Goal: Task Accomplishment & Management: Complete application form

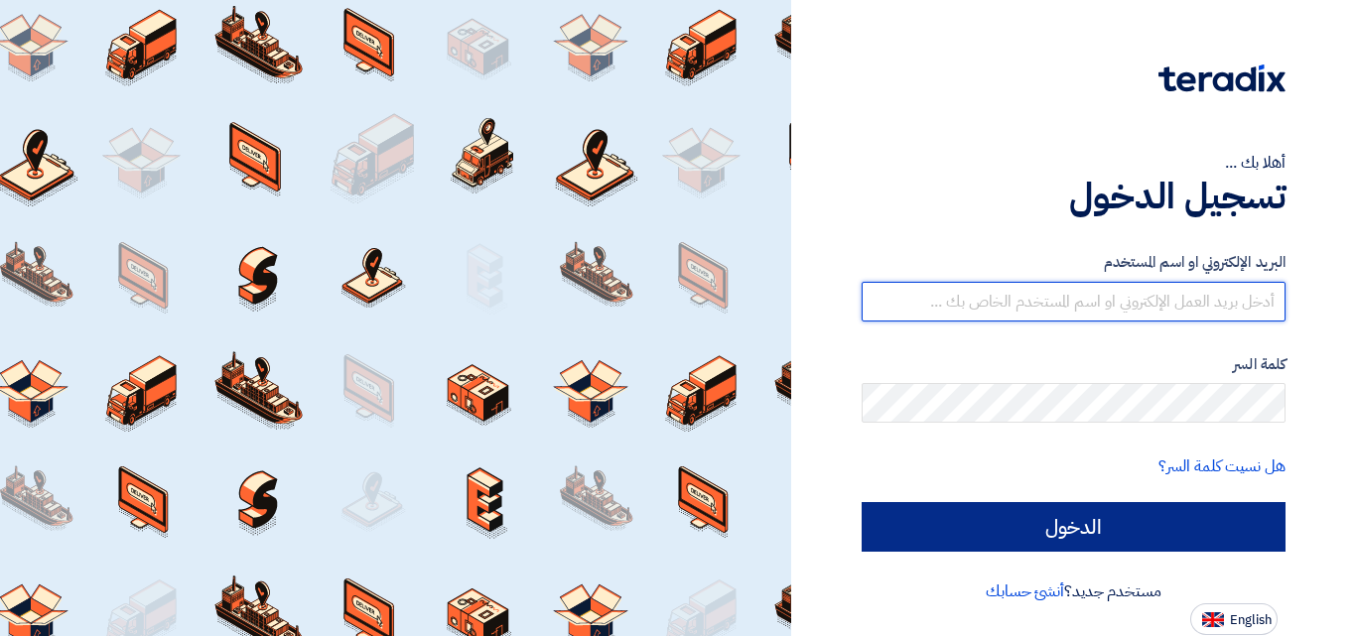
type input "[EMAIL_ADDRESS][DOMAIN_NAME]"
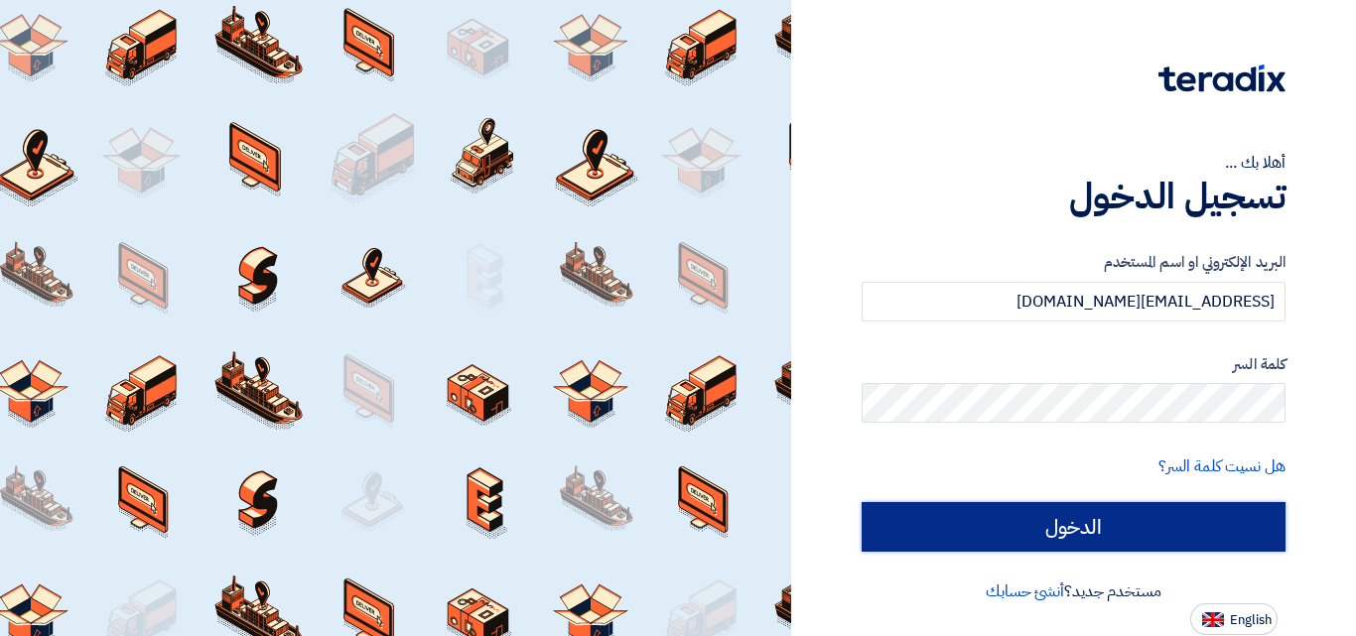
click at [1081, 527] on input "الدخول" at bounding box center [1073, 527] width 424 height 50
type input "Sign in"
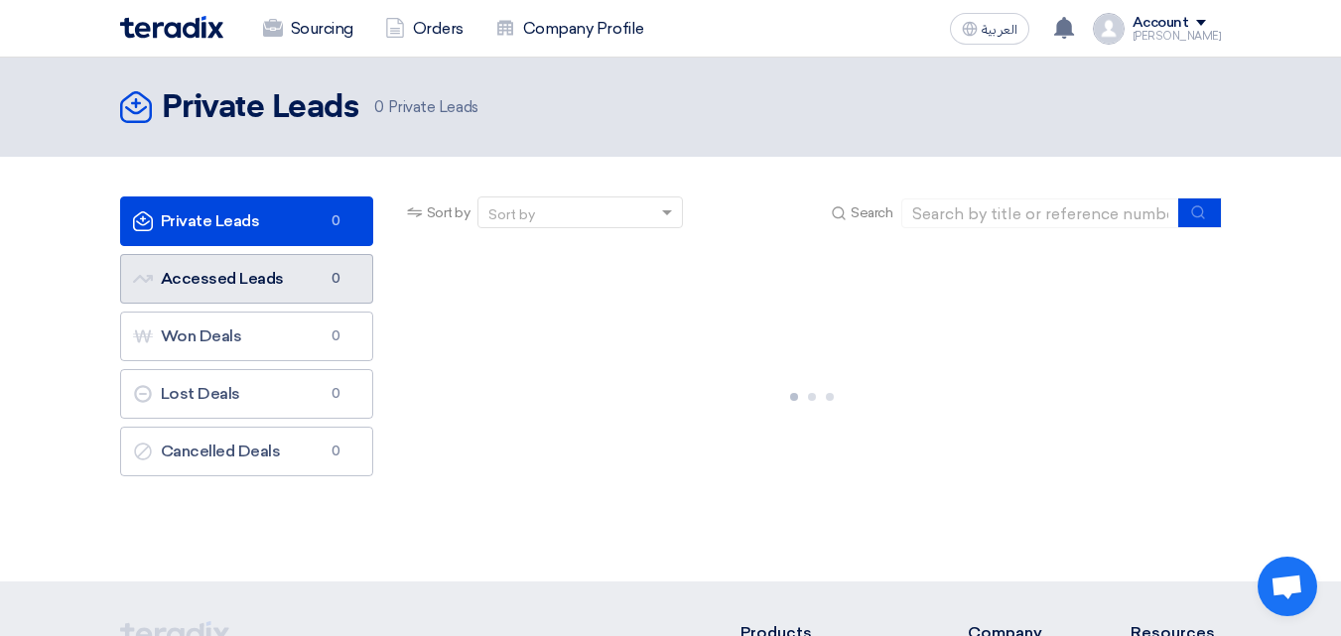
click at [267, 274] on link "Accessed Leads Accessed Leads 0" at bounding box center [246, 279] width 253 height 50
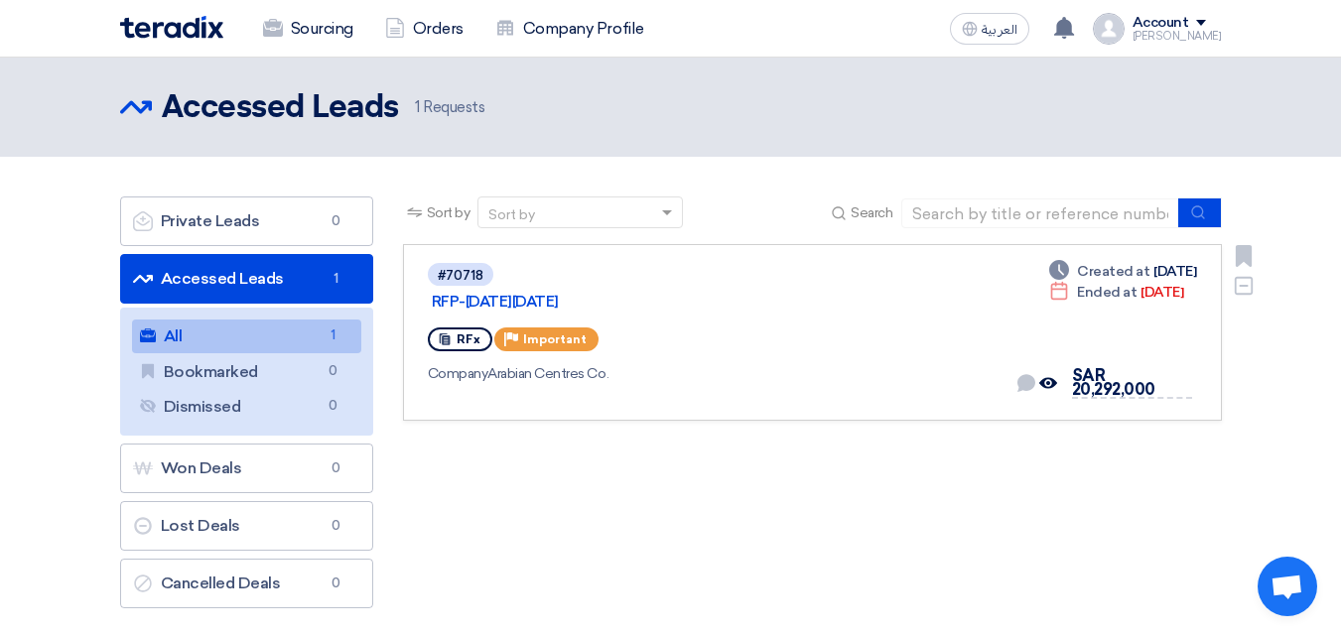
click at [738, 291] on div "#70718 RFP-[DATE][DATE] RFx Priority Important Company Arabian Centres Co." at bounding box center [714, 332] width 572 height 143
click at [660, 363] on div "Company Arabian Centres Co." at bounding box center [714, 373] width 572 height 21
click at [589, 293] on link "RFP-[DATE][DATE]" at bounding box center [680, 302] width 496 height 18
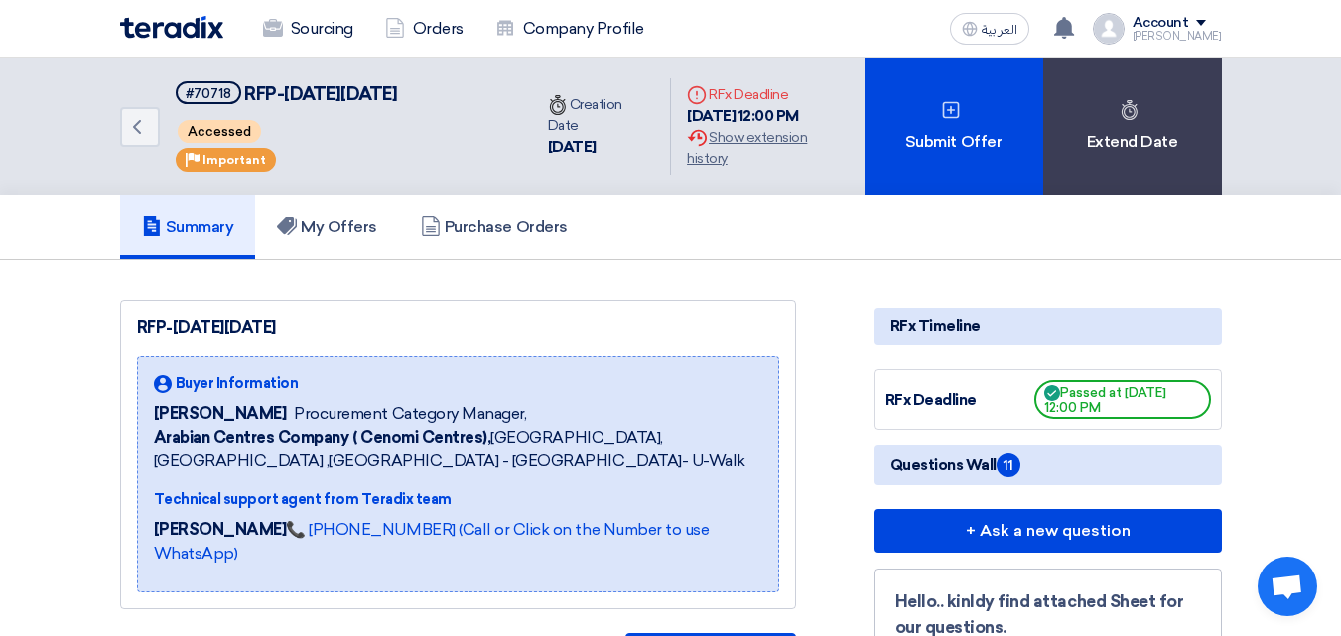
scroll to position [99, 0]
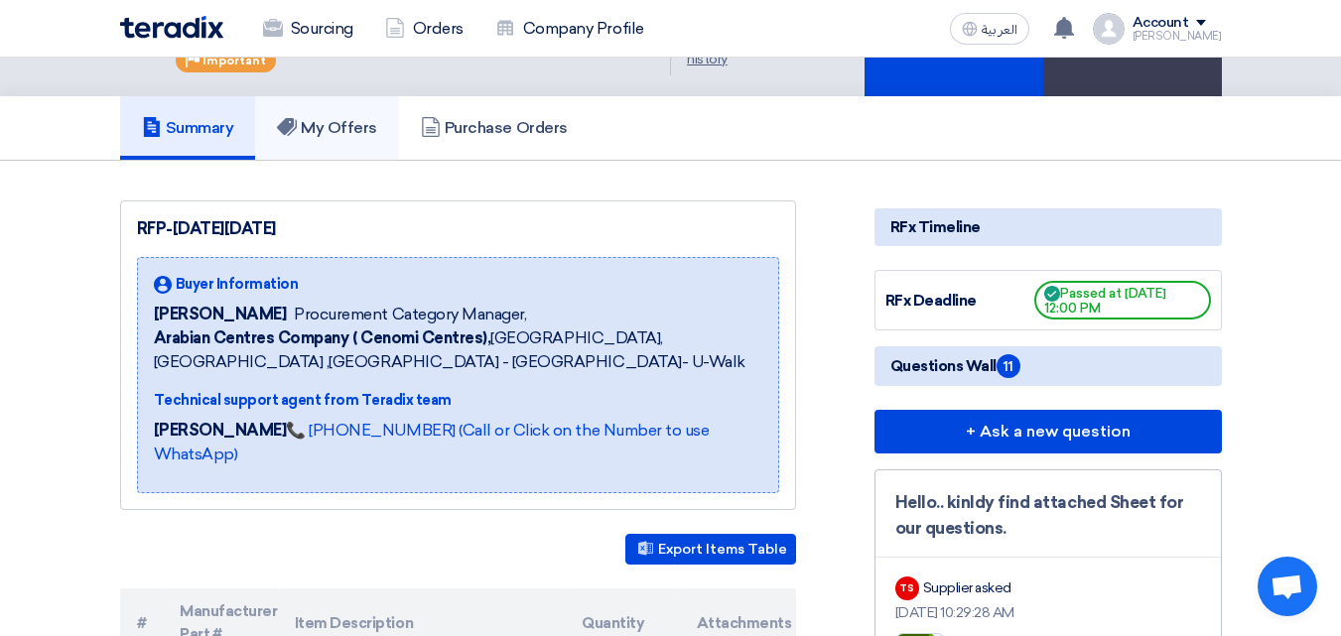
click at [359, 146] on link "My Offers" at bounding box center [327, 128] width 144 height 64
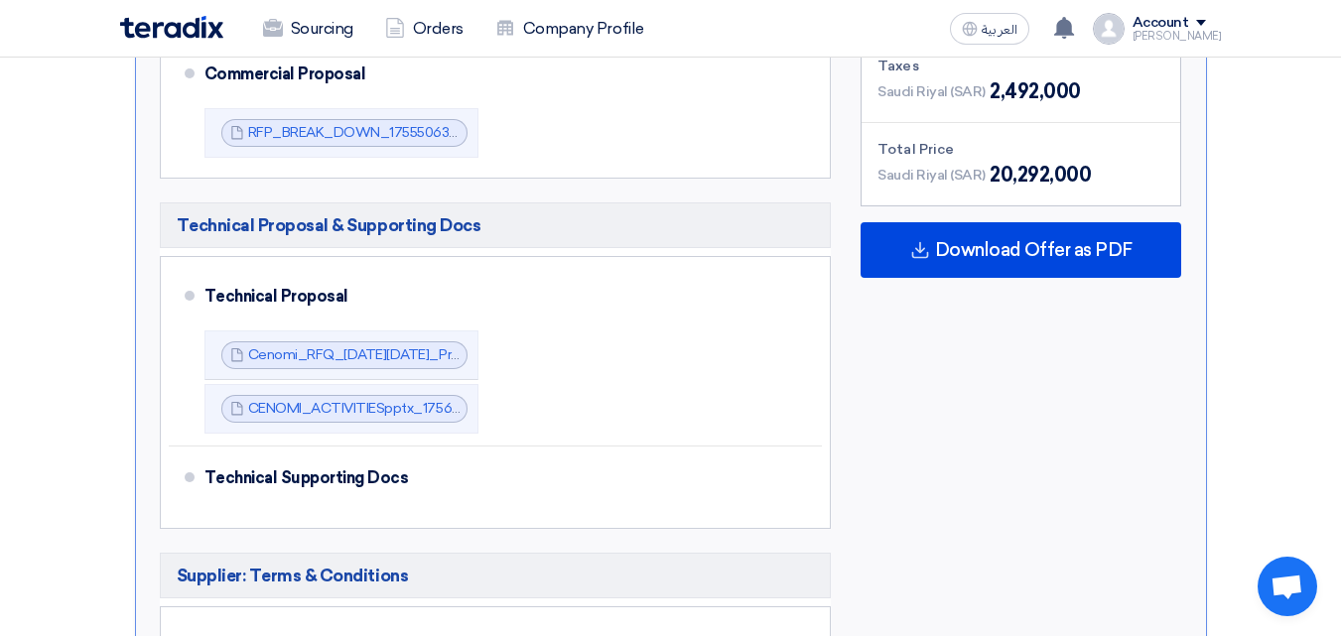
scroll to position [695, 0]
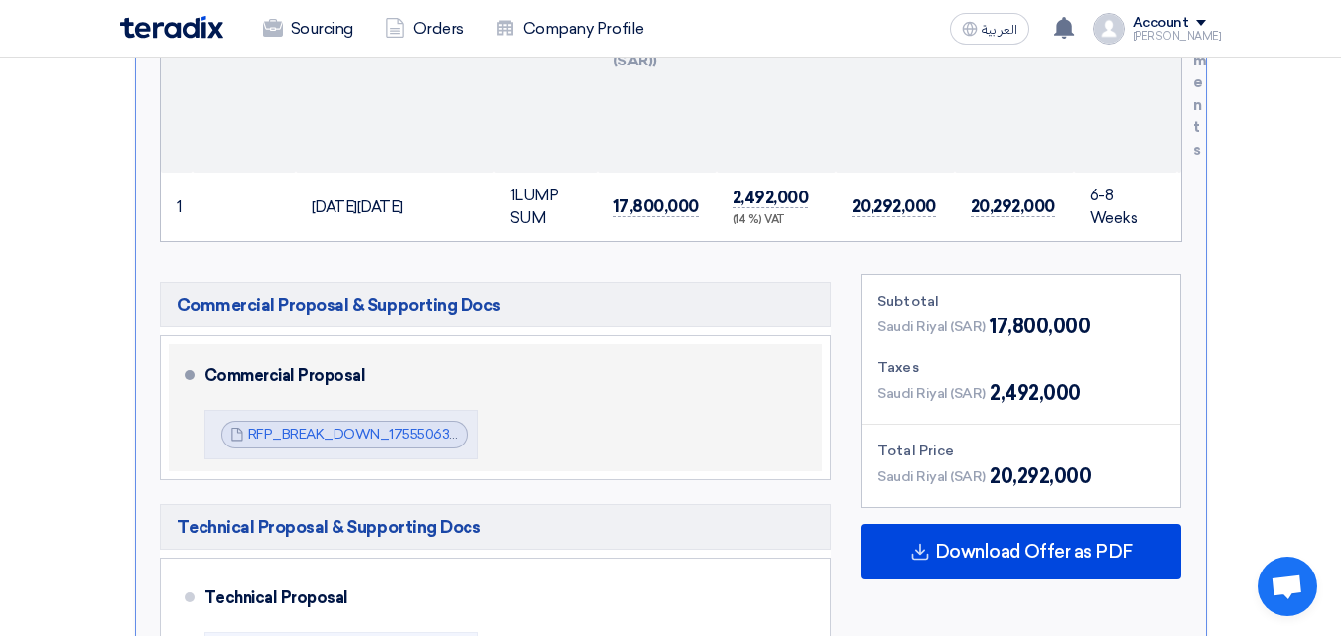
click at [182, 378] on li "Commercial Proposal RFP_BREAK_DOWN_1755506316239.pdf RFP_BREAK_DOWN_17555063162…" at bounding box center [496, 407] width 654 height 127
click at [685, 418] on div "Commercial Proposal RFP_BREAK_DOWN_1755506316239.pdf RFP_BREAK_DOWN_17555063162…" at bounding box center [509, 407] width 610 height 111
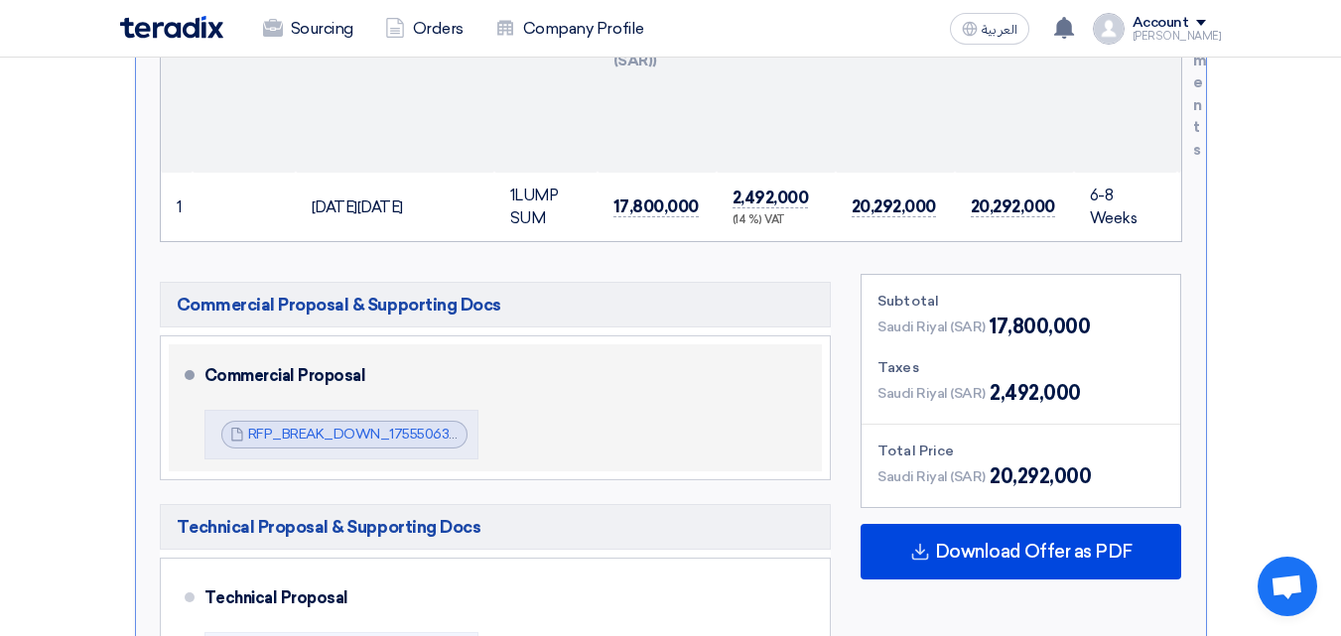
click at [685, 418] on div "Commercial Proposal RFP_BREAK_DOWN_1755506316239.pdf RFP_BREAK_DOWN_17555063162…" at bounding box center [509, 407] width 610 height 111
click at [695, 427] on div "Commercial Proposal RFP_BREAK_DOWN_1755506316239.pdf RFP_BREAK_DOWN_17555063162…" at bounding box center [509, 407] width 610 height 111
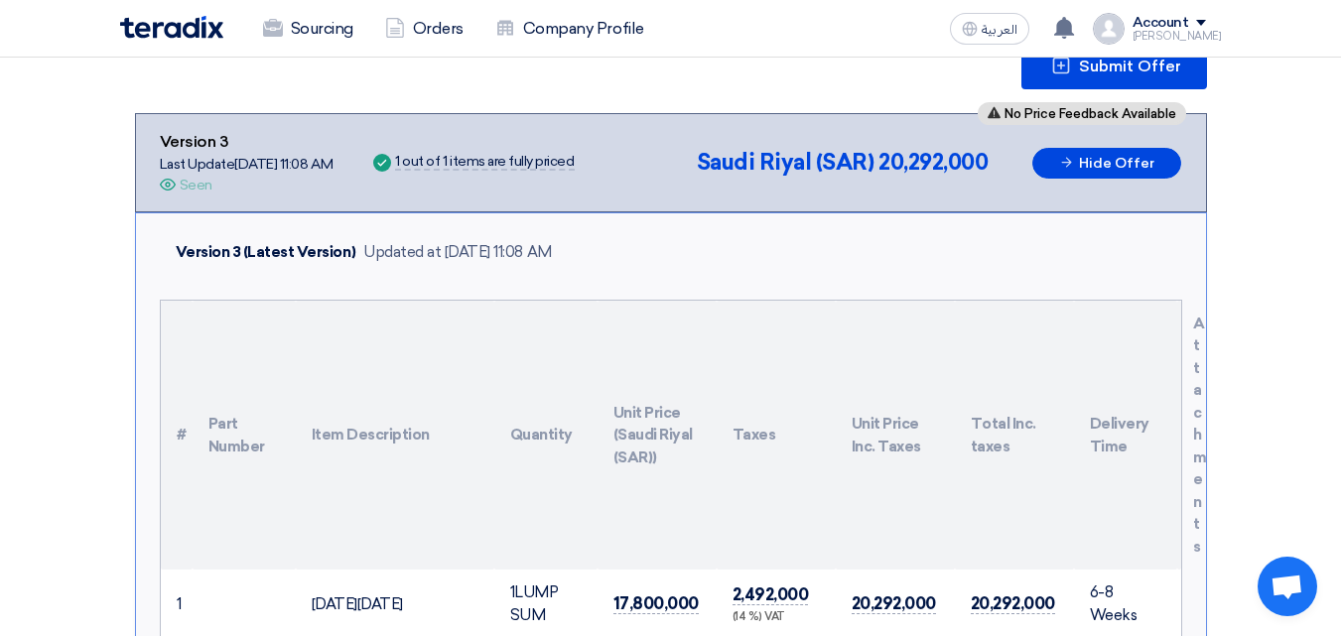
scroll to position [0, 0]
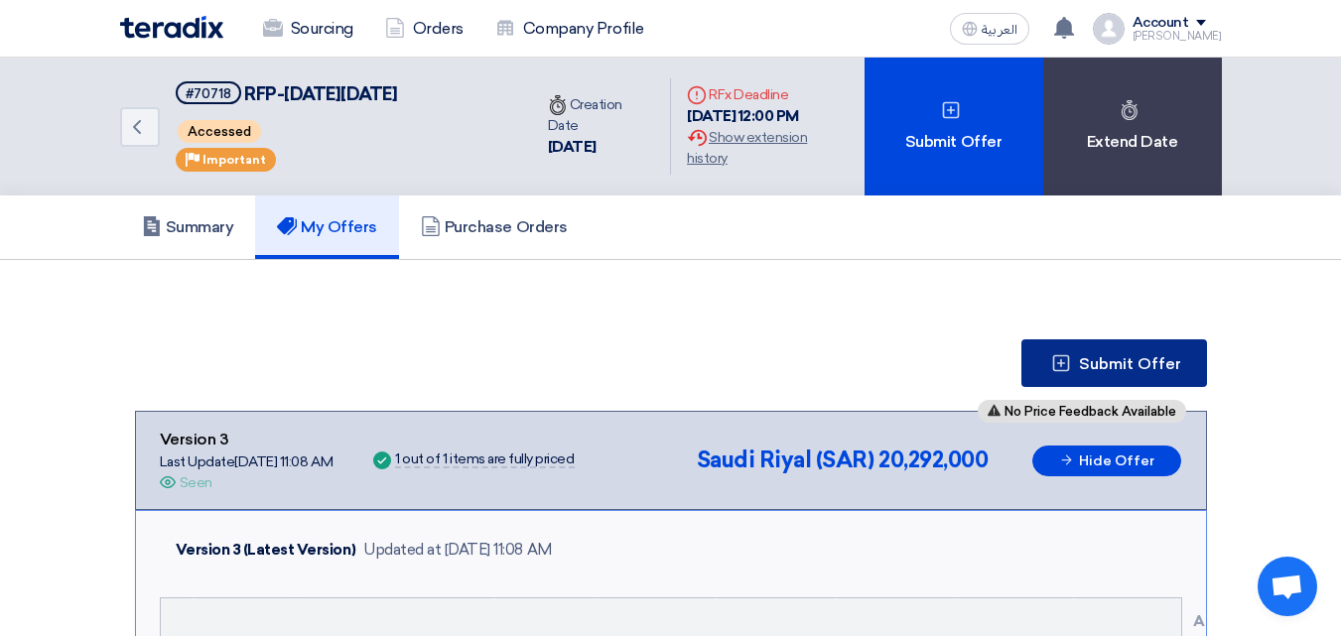
click at [1101, 365] on span "Submit Offer" at bounding box center [1130, 364] width 102 height 16
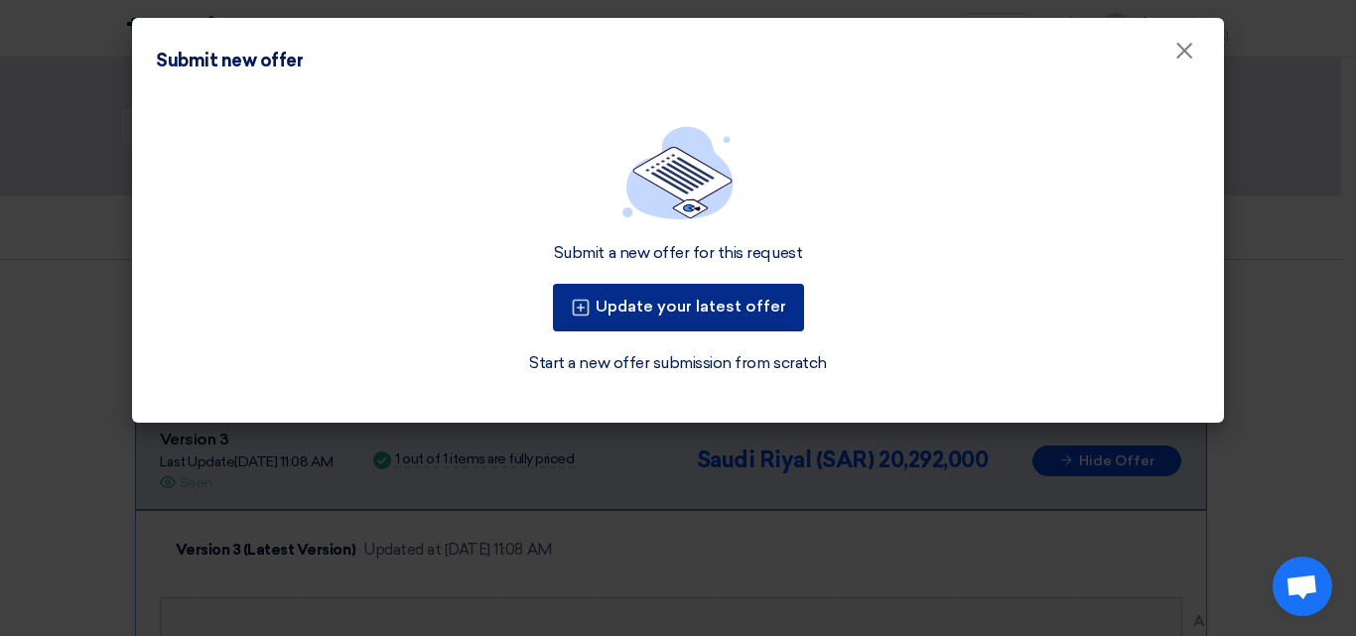
click at [673, 308] on button "Update your latest offer" at bounding box center [678, 308] width 251 height 48
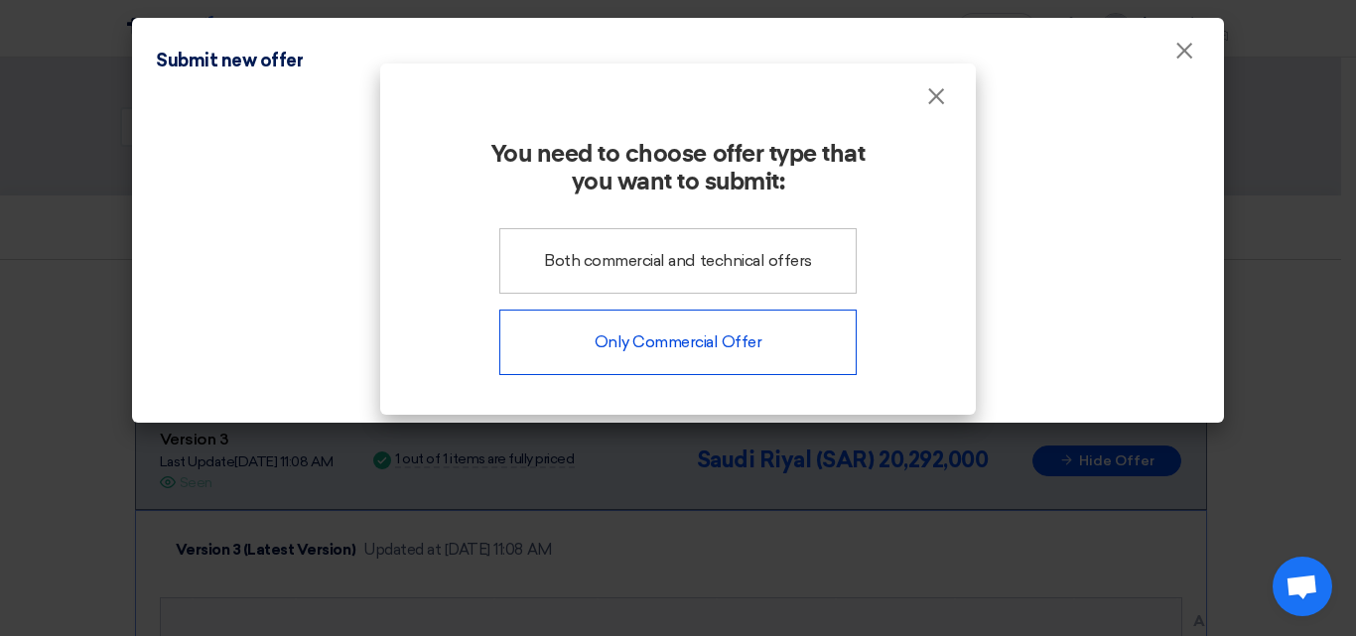
click at [695, 362] on div "Only Commercial Offer" at bounding box center [677, 342] width 357 height 65
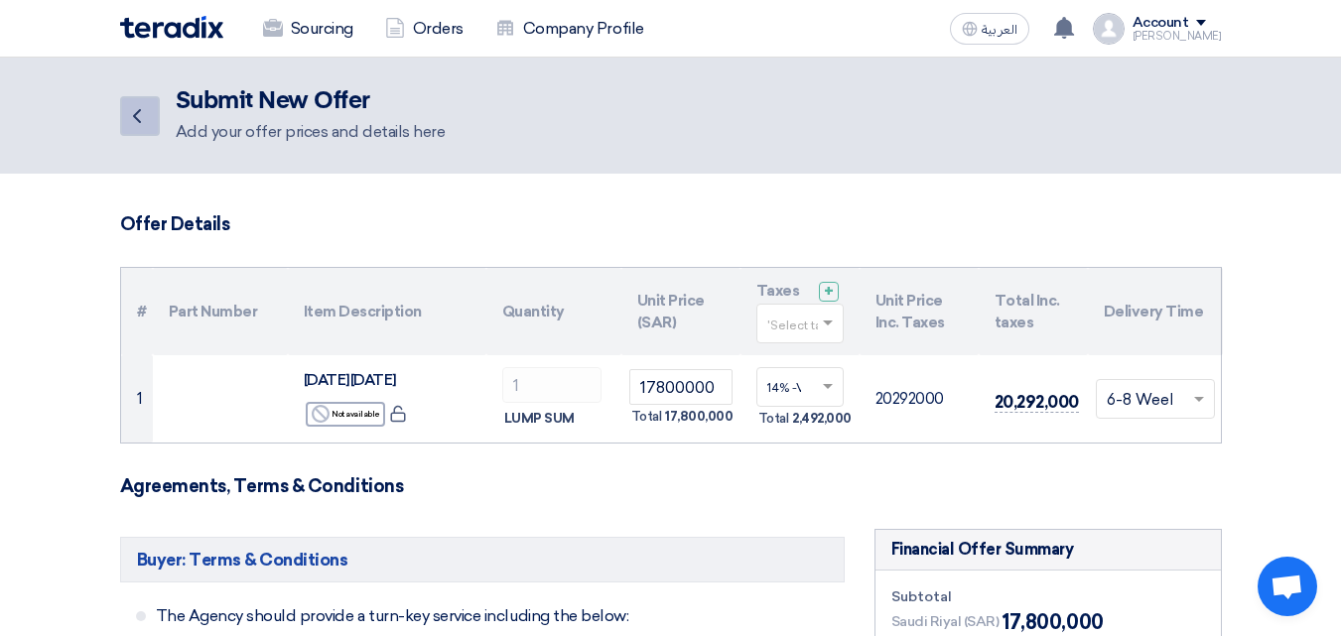
click at [143, 134] on link "Back" at bounding box center [140, 116] width 40 height 40
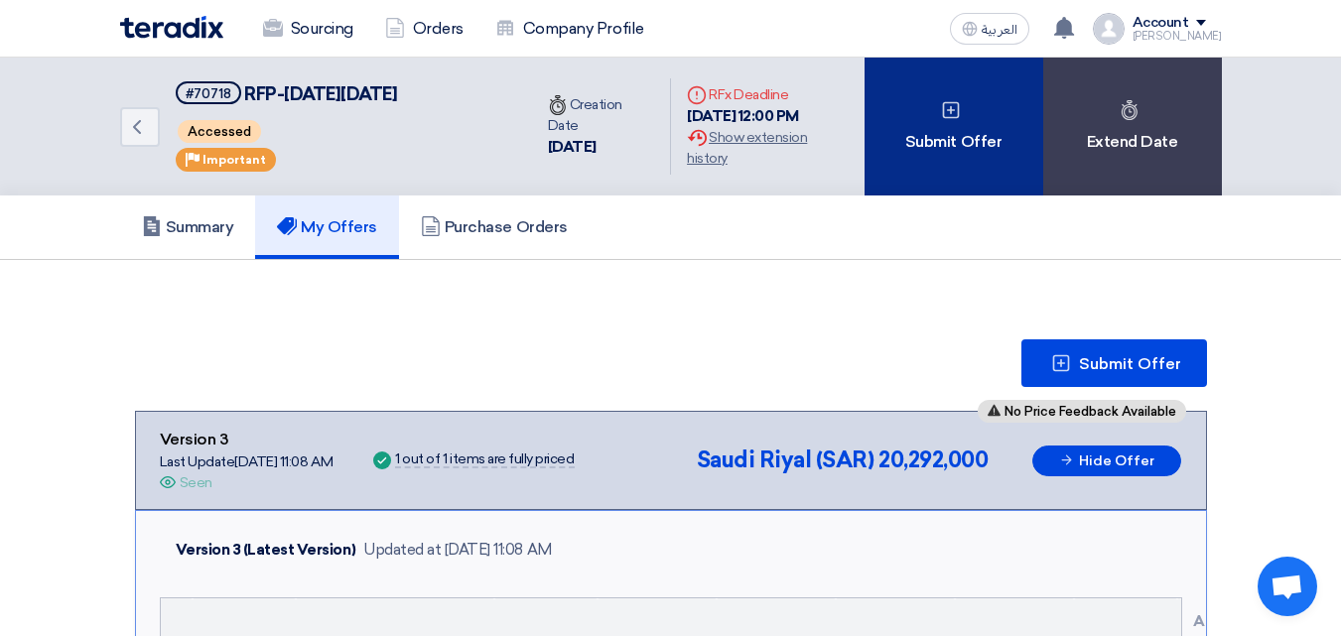
click at [931, 177] on div "Submit Offer" at bounding box center [953, 127] width 179 height 138
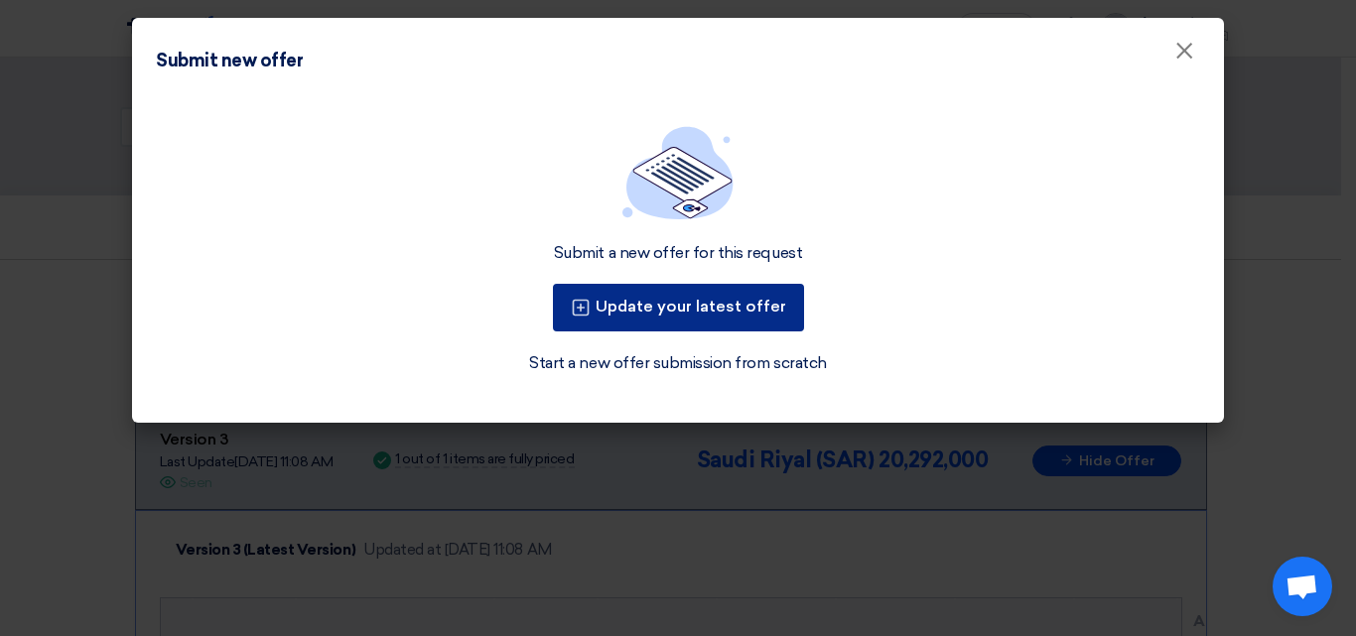
click at [739, 309] on button "Update your latest offer" at bounding box center [678, 308] width 251 height 48
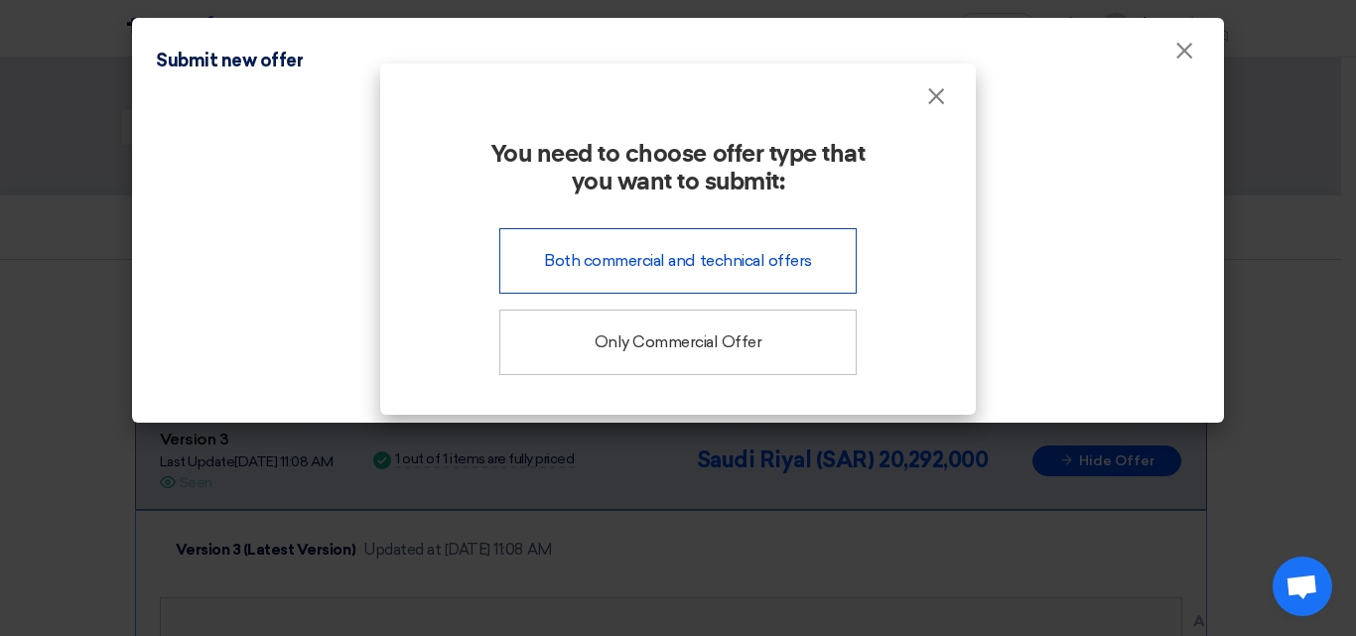
click at [691, 262] on div "Both commercial and technical offers" at bounding box center [677, 260] width 357 height 65
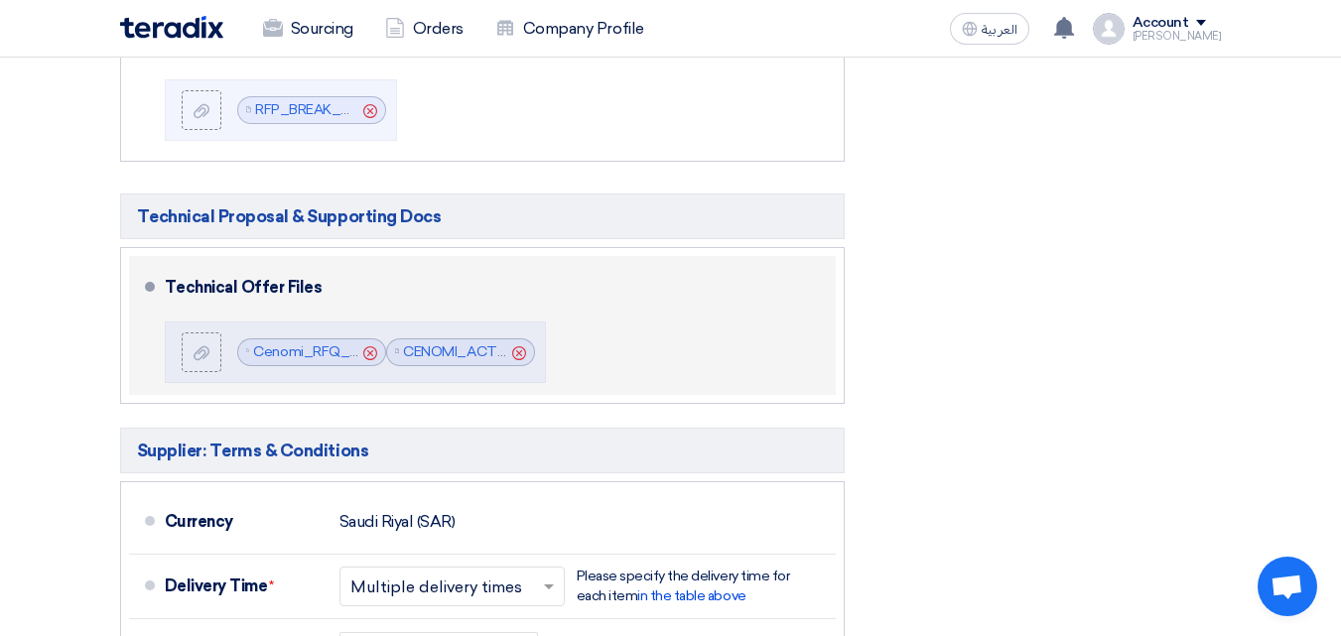
scroll to position [893, 0]
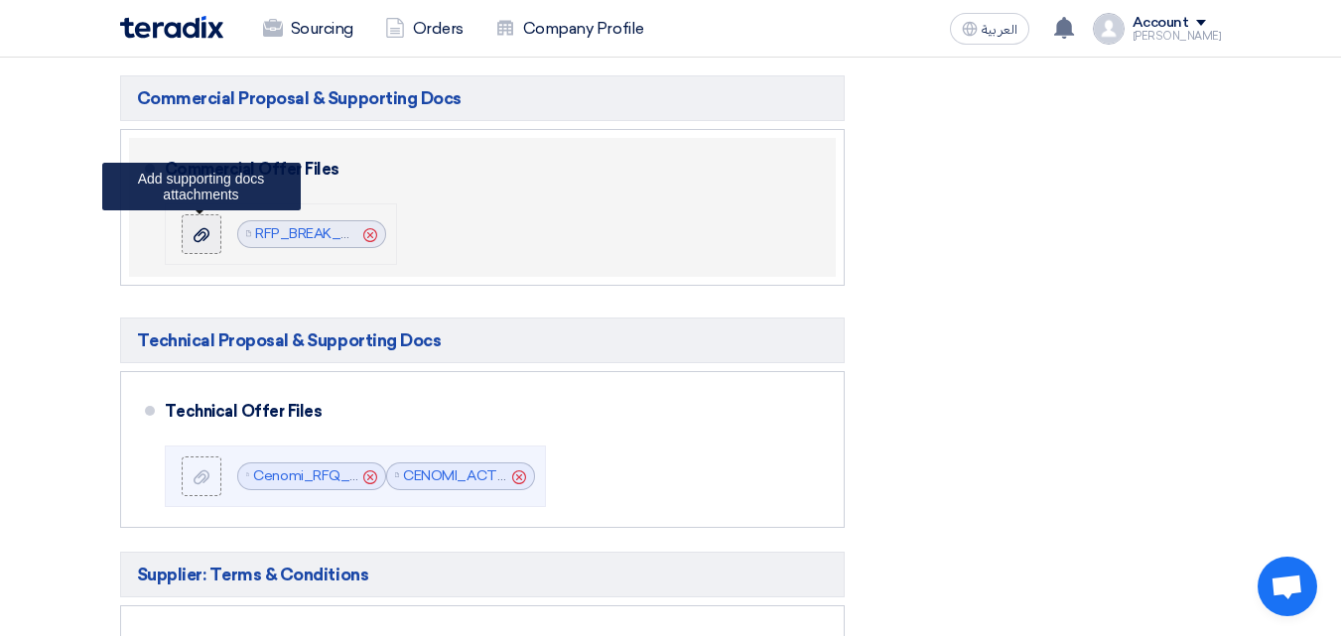
click at [202, 237] on use at bounding box center [202, 234] width 16 height 14
click at [0, 0] on input "file" at bounding box center [0, 0] width 0 height 0
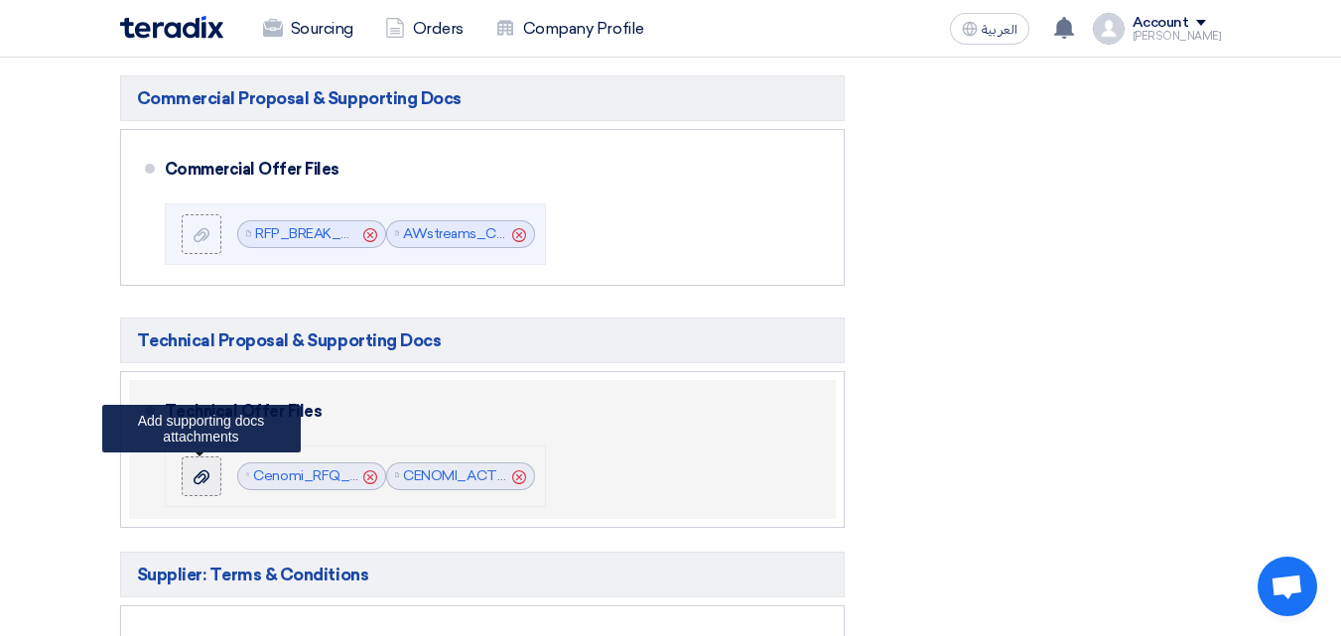
click at [191, 481] on div at bounding box center [202, 476] width 24 height 20
click at [0, 0] on input "file" at bounding box center [0, 0] width 0 height 0
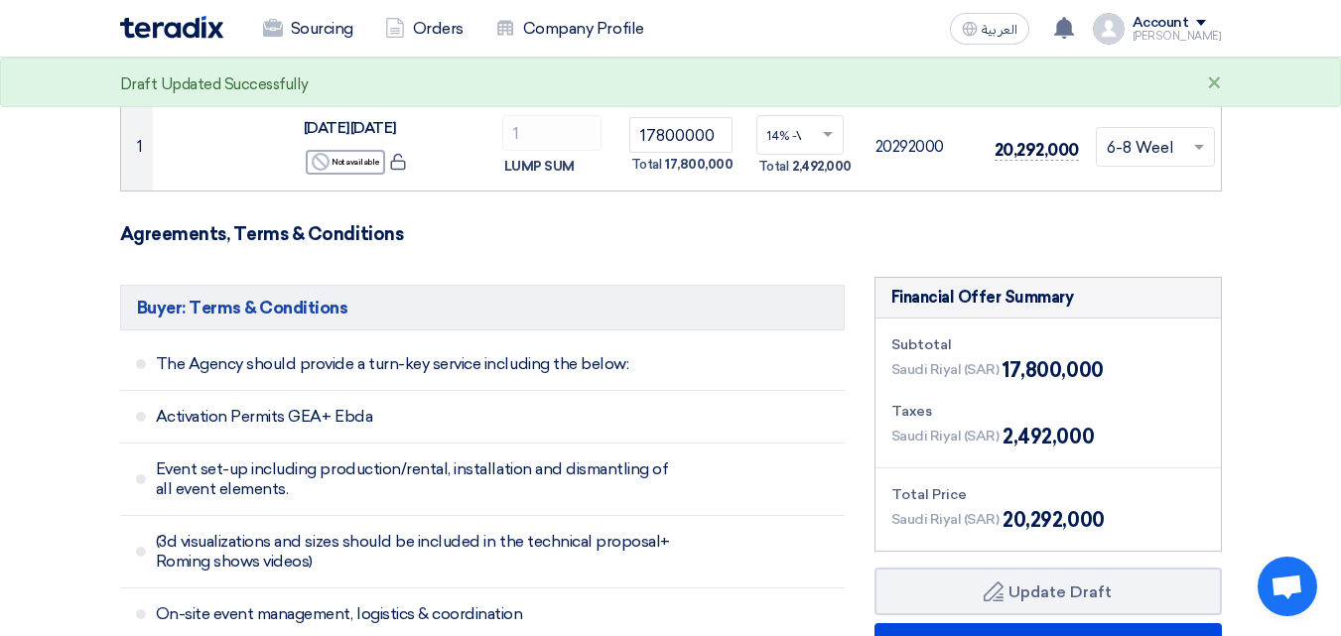
scroll to position [0, 0]
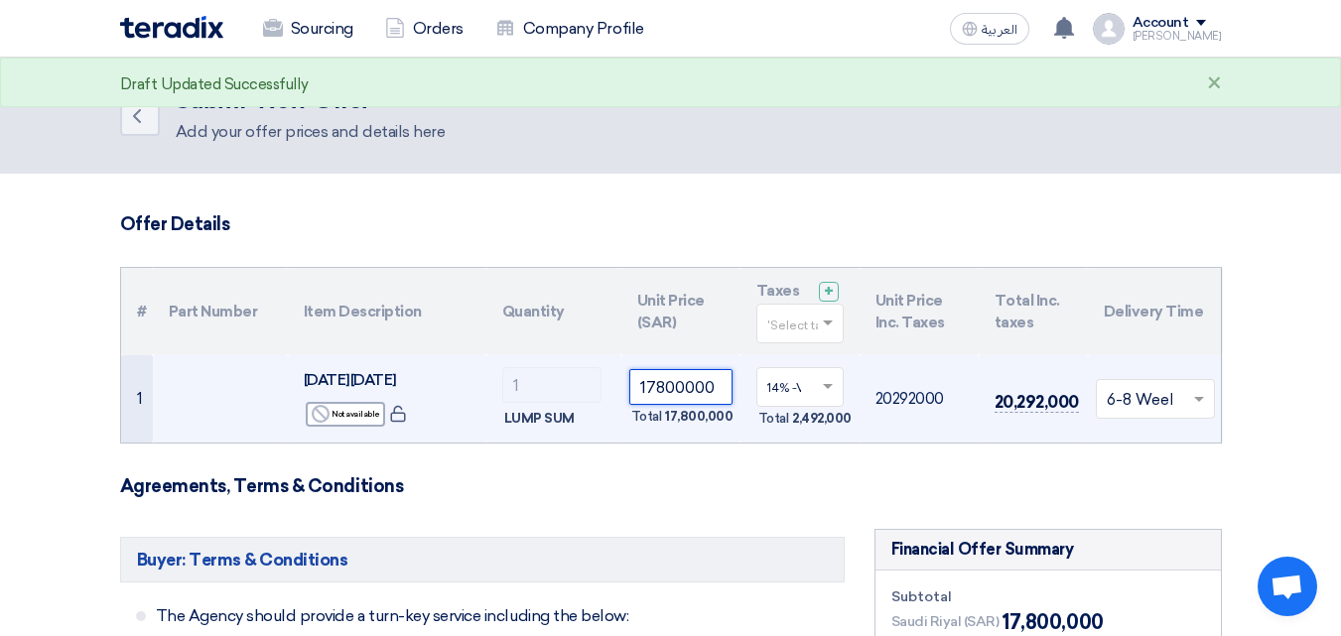
click at [646, 384] on input "17800000" at bounding box center [680, 387] width 103 height 36
click at [653, 392] on input "17800000" at bounding box center [680, 387] width 103 height 36
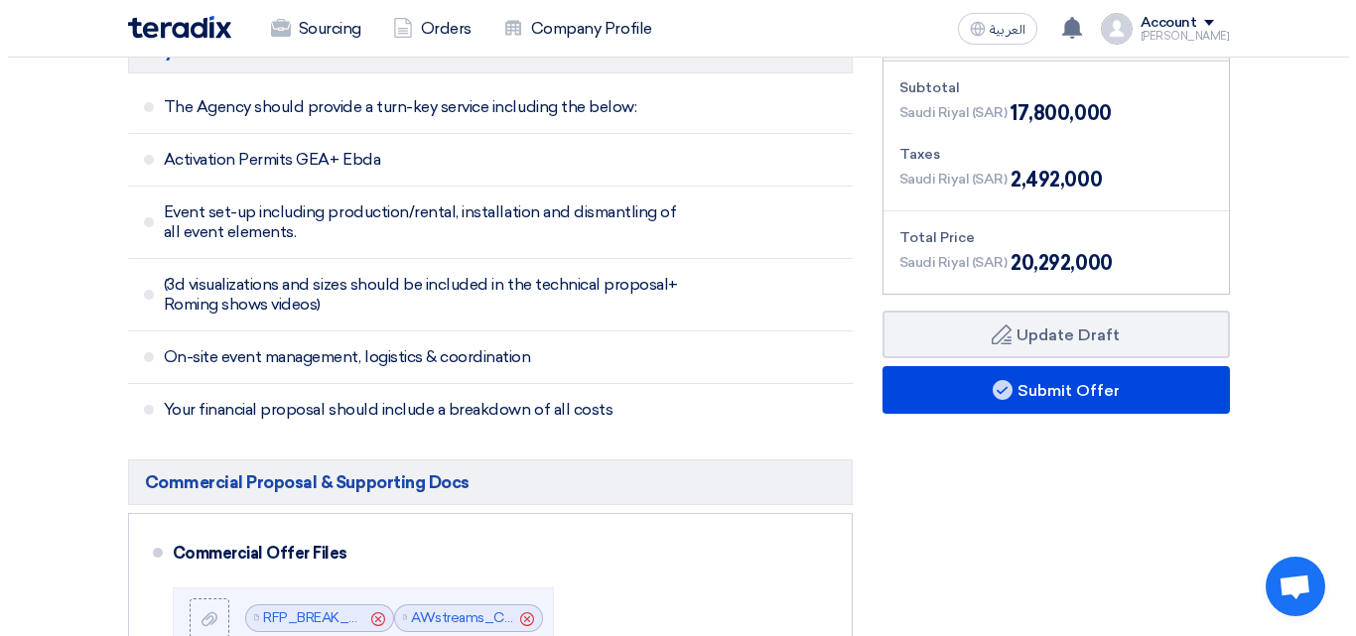
scroll to position [695, 0]
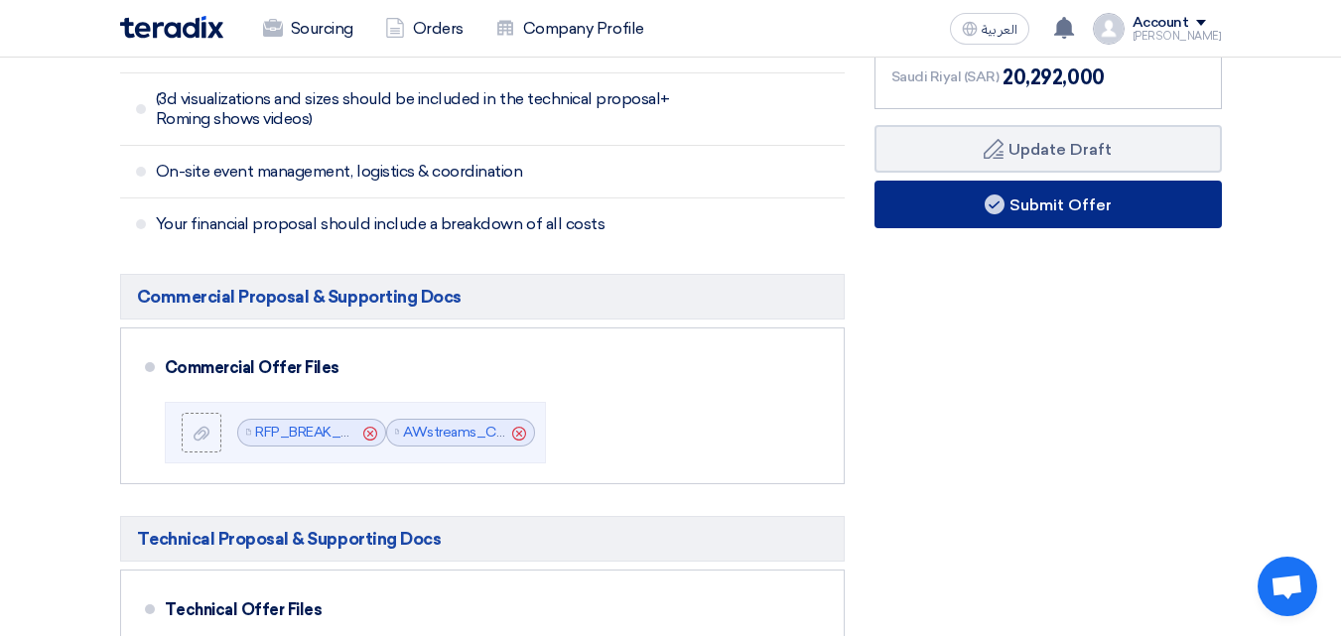
click at [1057, 225] on button "Submit Offer" at bounding box center [1047, 205] width 347 height 48
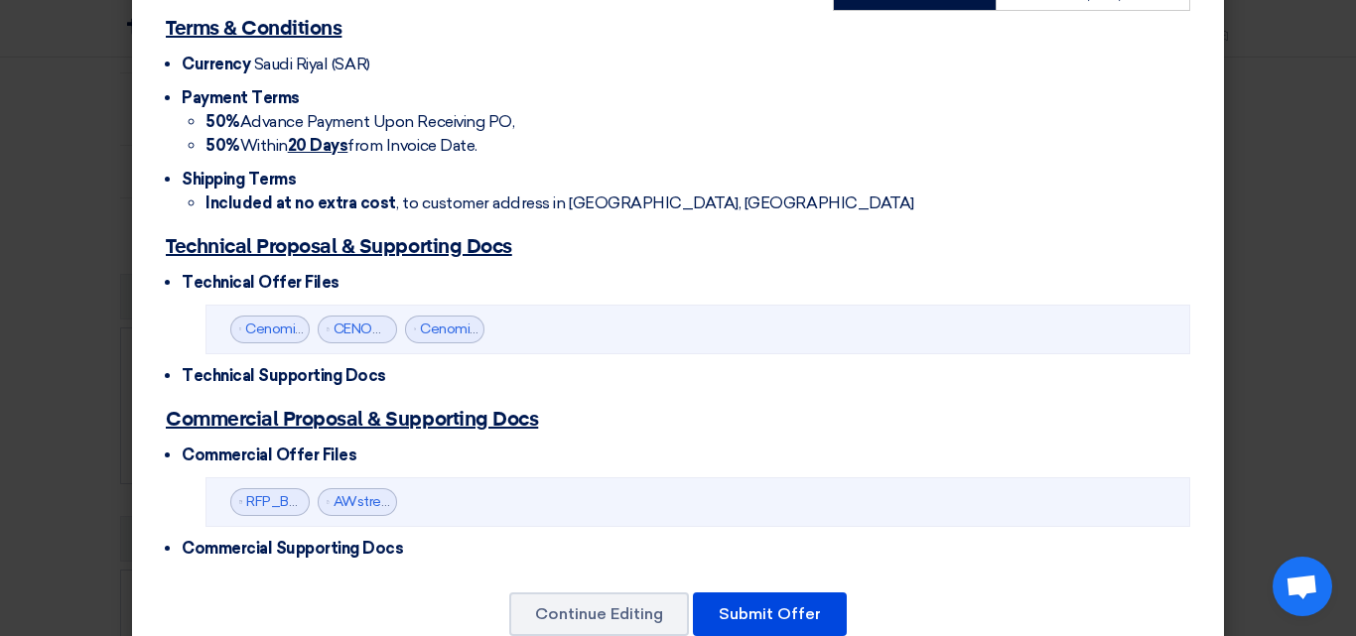
scroll to position [653, 0]
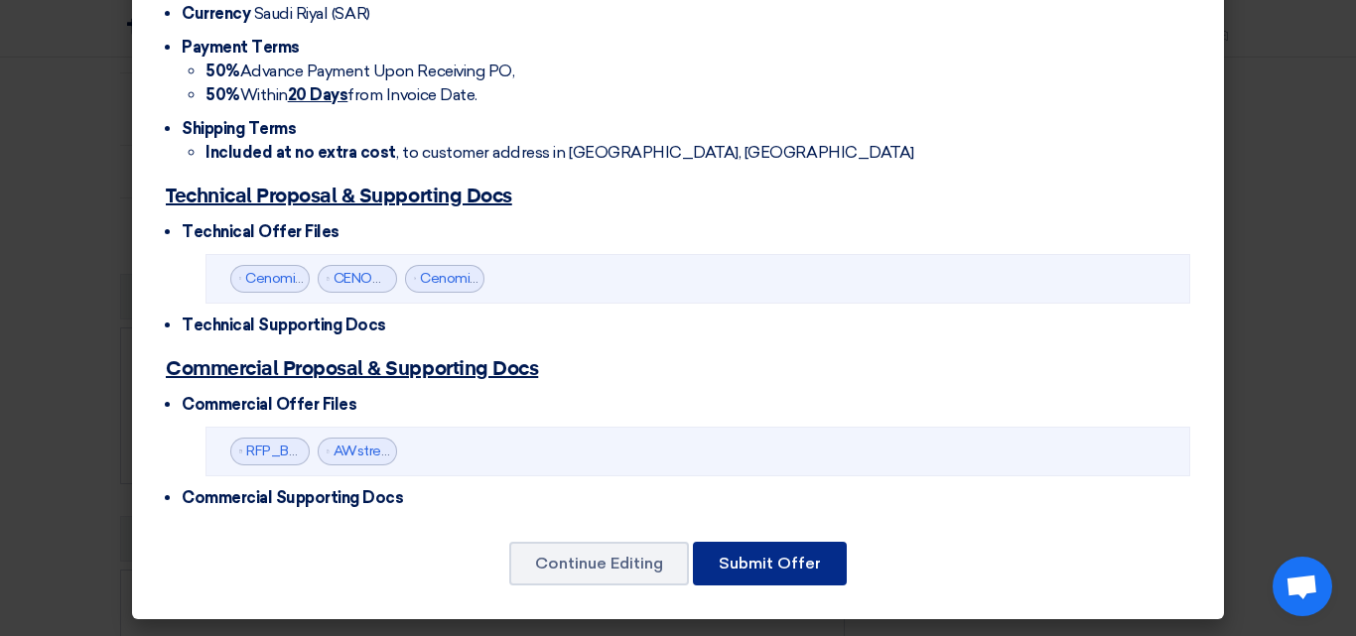
click at [747, 568] on button "Submit Offer" at bounding box center [770, 564] width 154 height 44
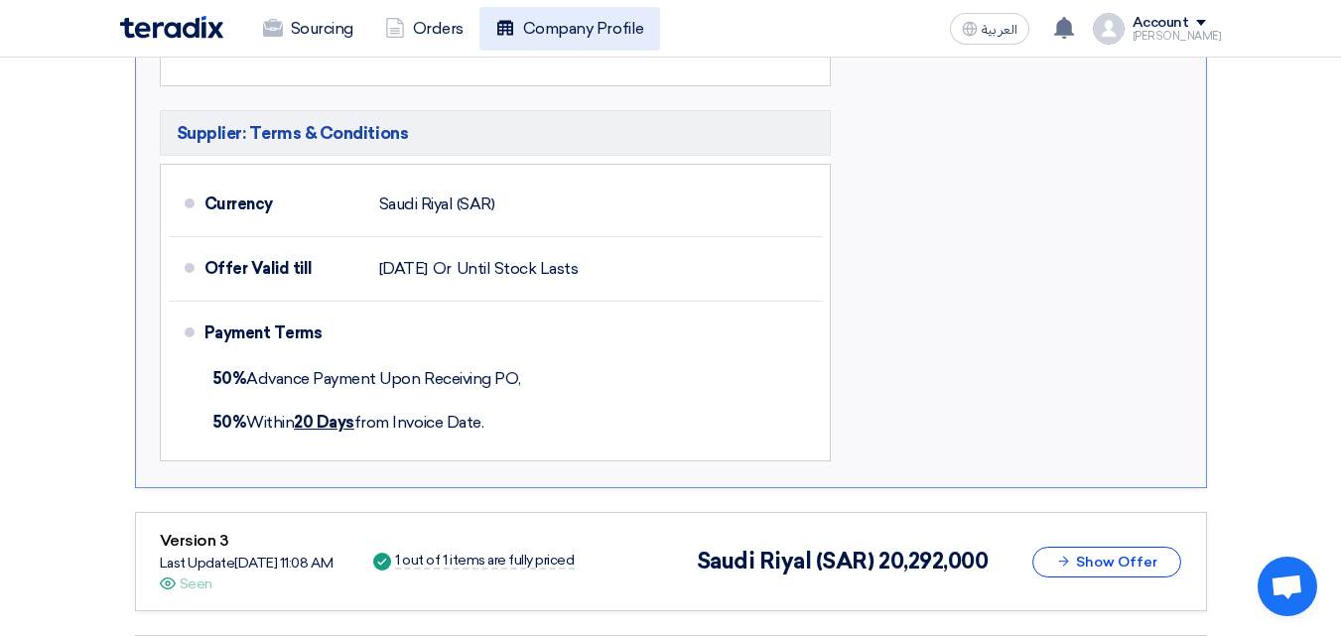
scroll to position [1489, 0]
